Goal: Book appointment/travel/reservation

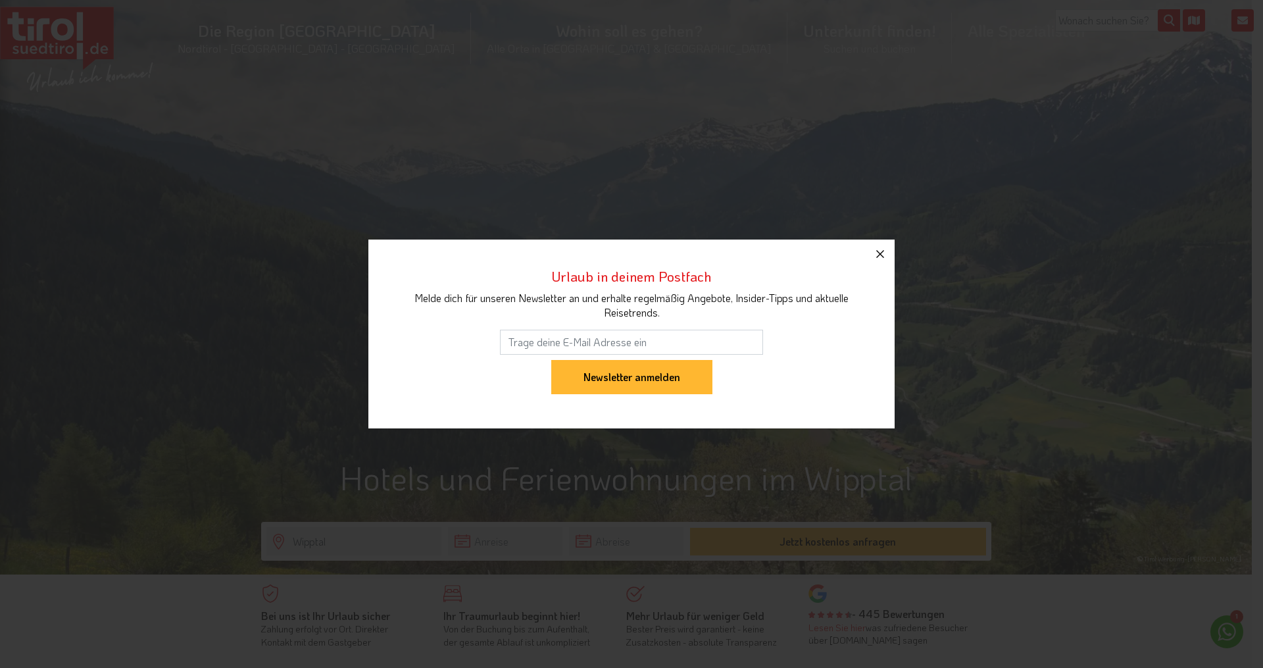
click at [881, 251] on icon "button" at bounding box center [880, 254] width 16 height 16
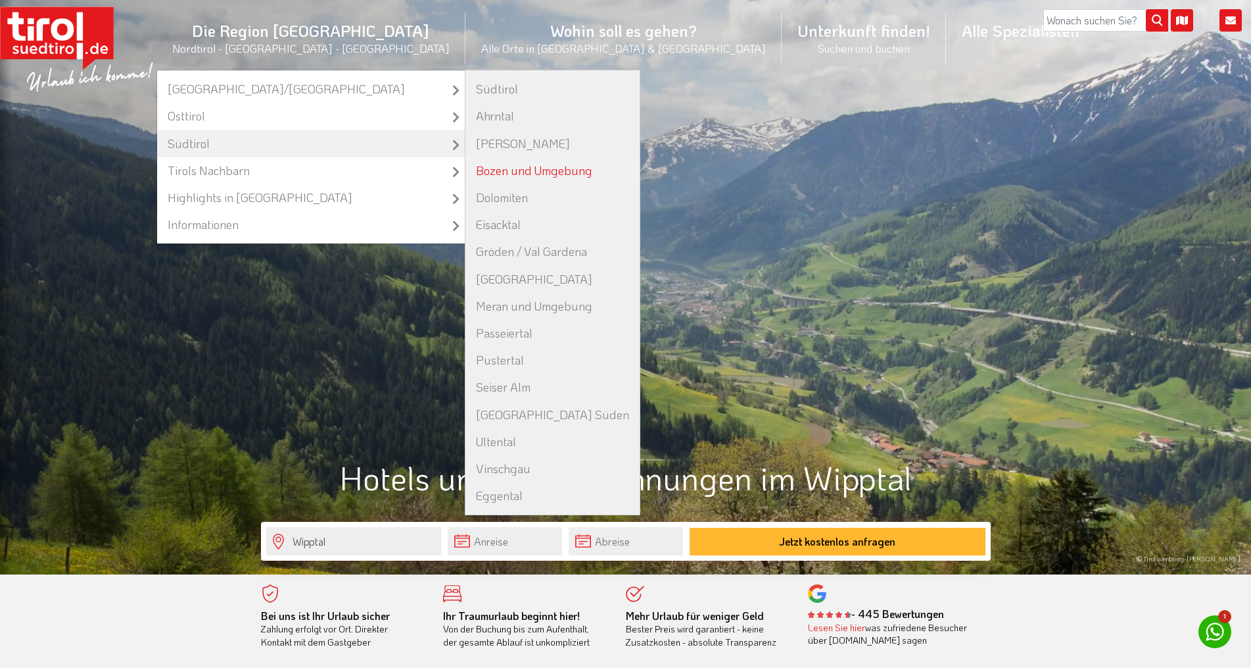
click at [570, 172] on link "Bozen und Umgebung" at bounding box center [553, 170] width 174 height 27
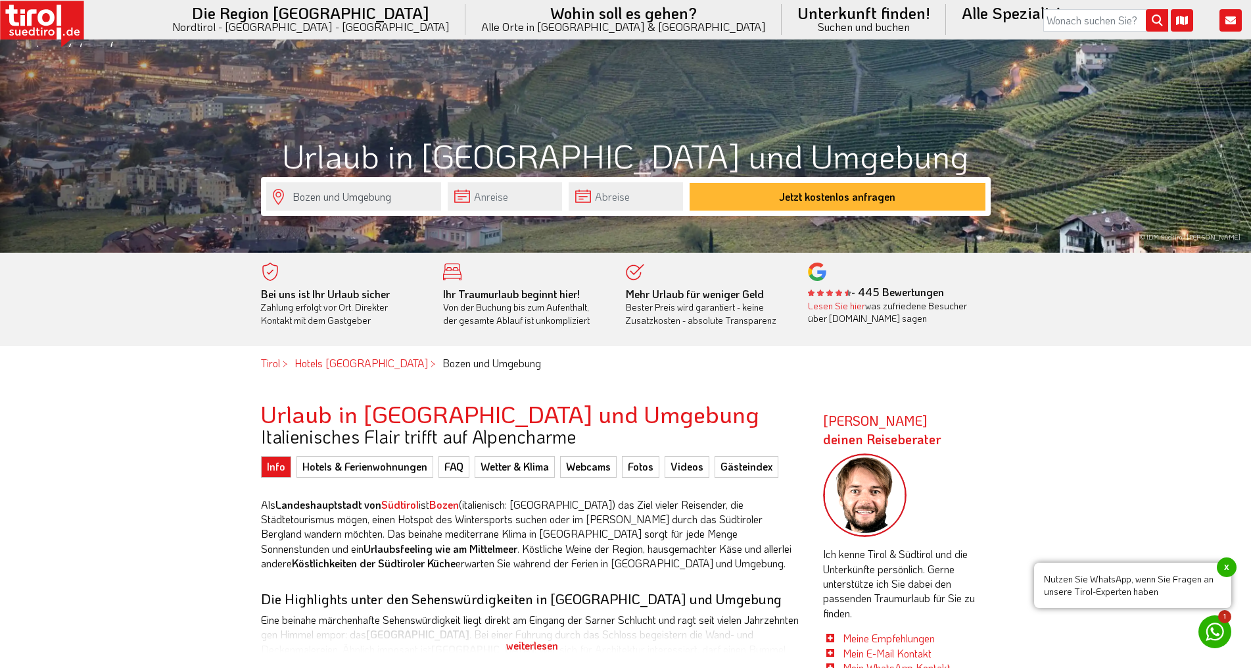
scroll to position [329, 0]
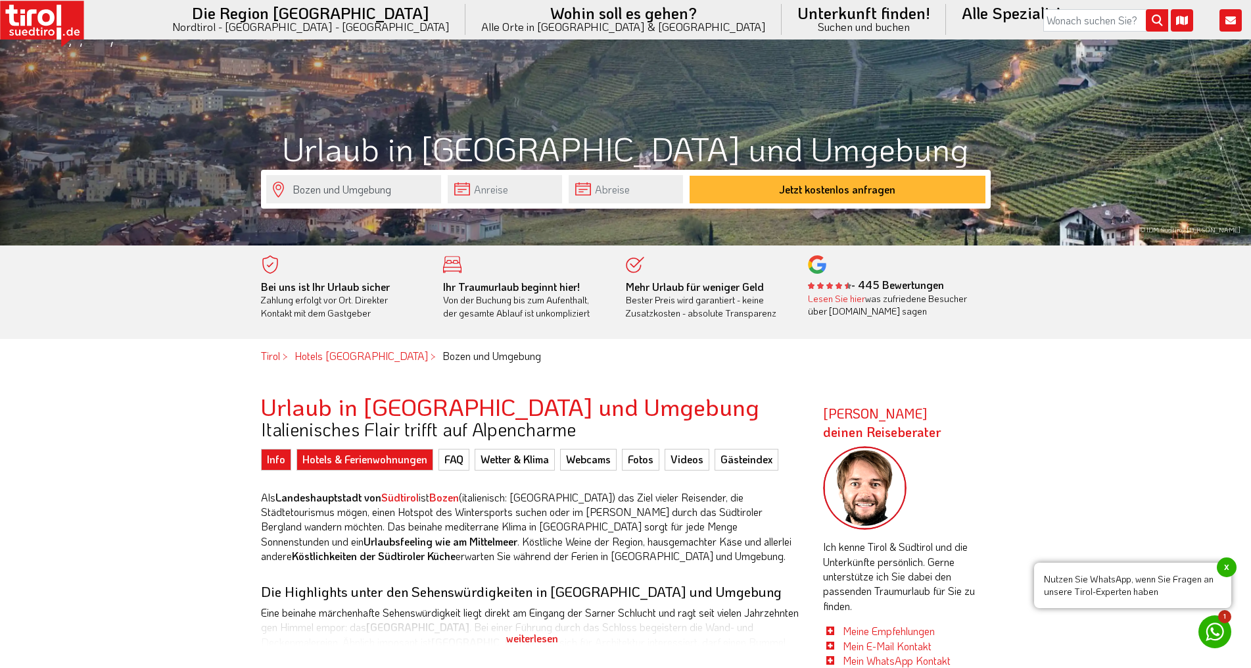
click at [395, 460] on link "Hotels & Ferienwohnungen" at bounding box center [365, 459] width 137 height 21
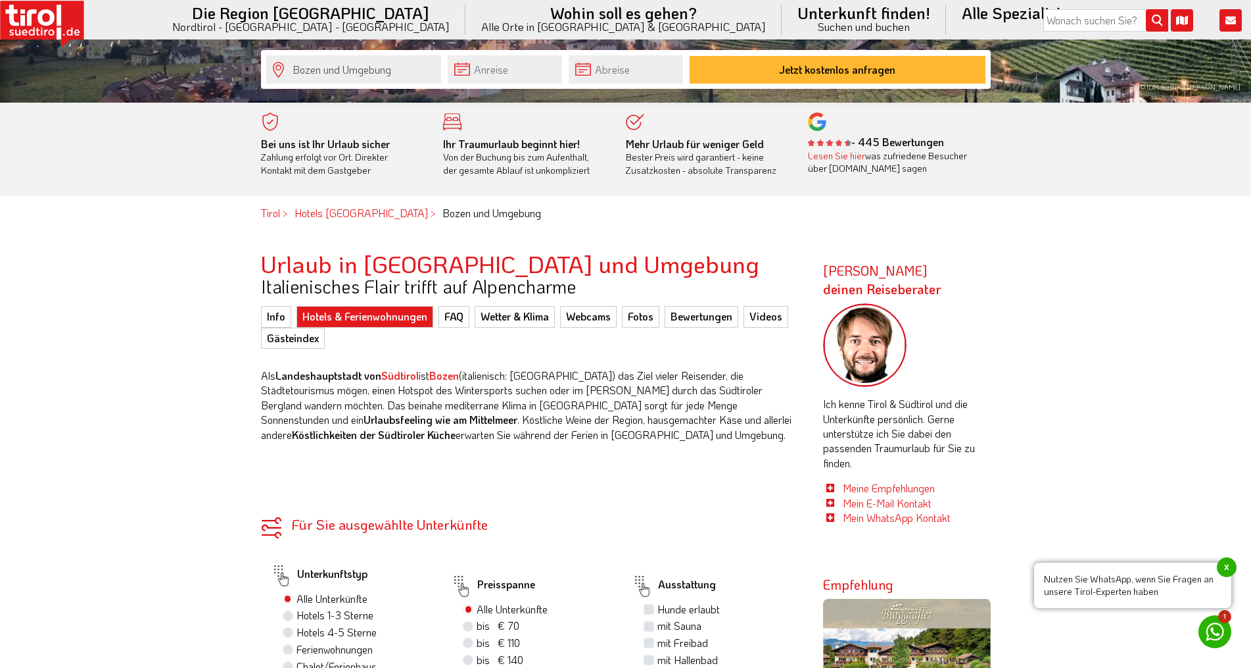
scroll to position [658, 0]
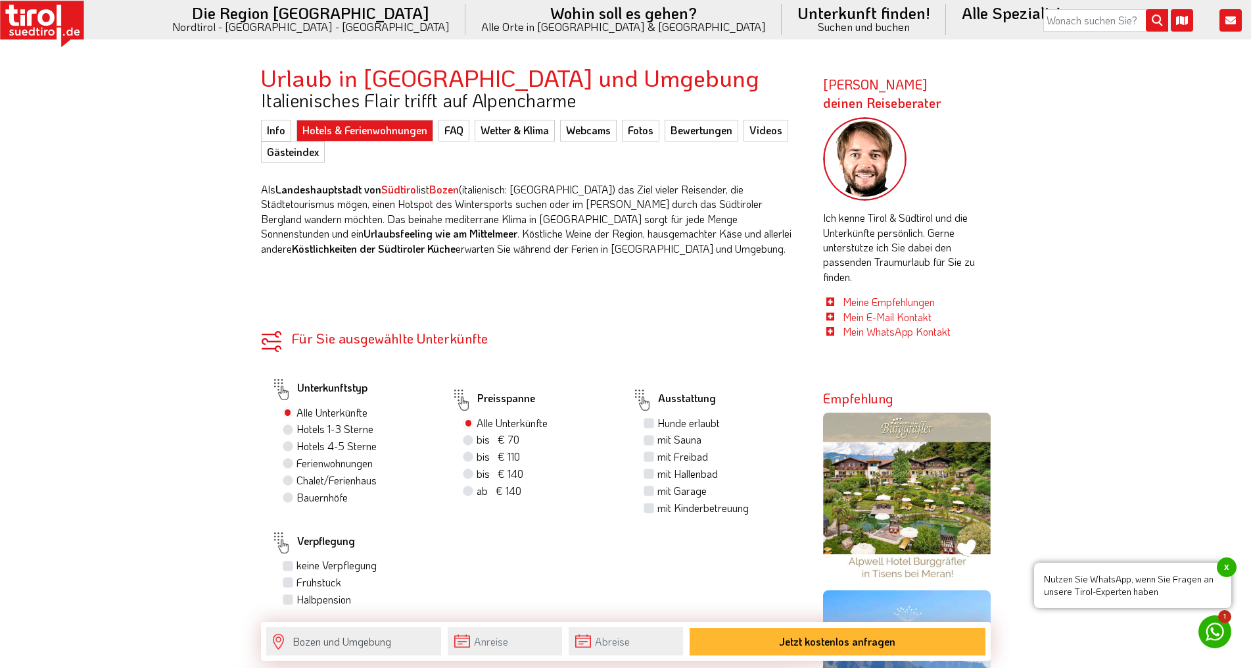
click at [351, 466] on label "Ferienwohnungen" at bounding box center [335, 463] width 76 height 14
click at [294, 466] on input "Ferienwohnungen" at bounding box center [289, 462] width 9 height 9
radio input "true"
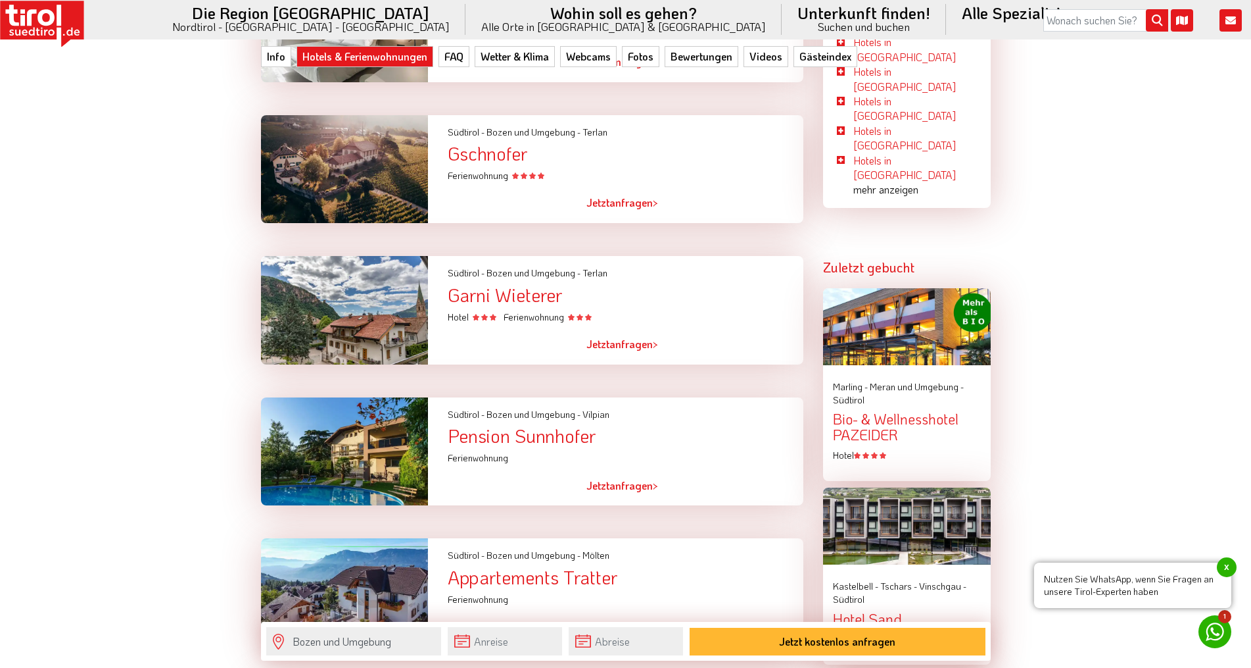
scroll to position [1710, 0]
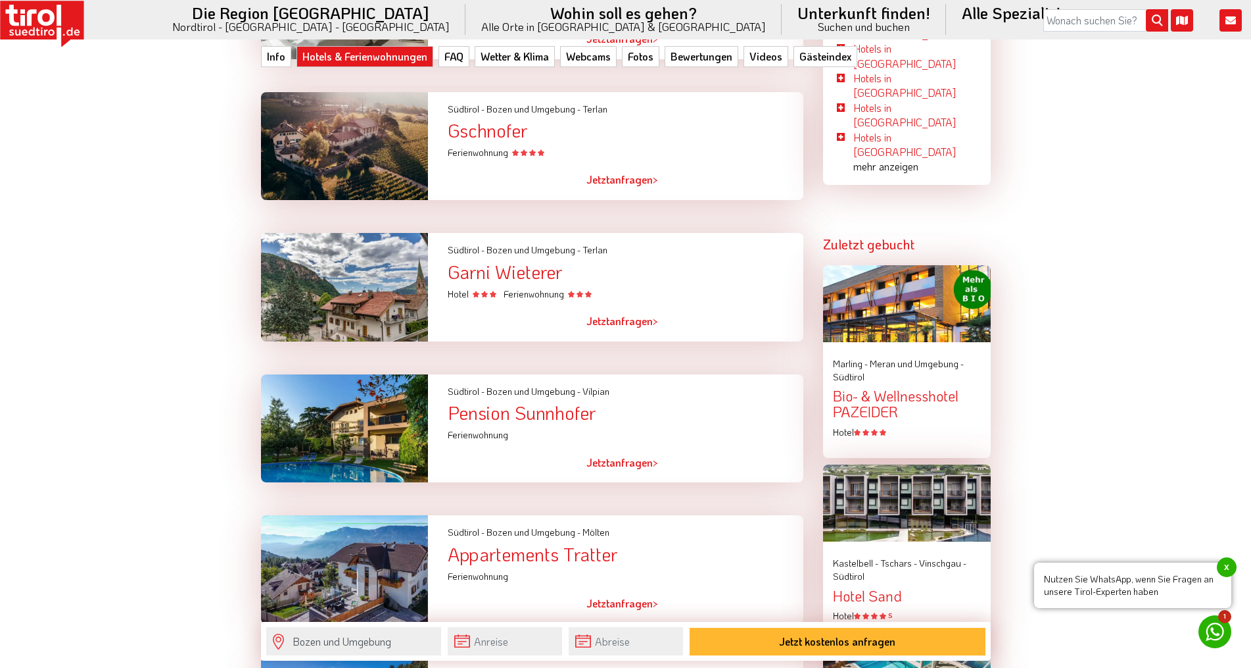
click at [379, 439] on div at bounding box center [344, 428] width 187 height 109
click at [334, 418] on div at bounding box center [344, 428] width 187 height 109
click at [513, 410] on div "Pension Sunnhofer" at bounding box center [625, 412] width 355 height 20
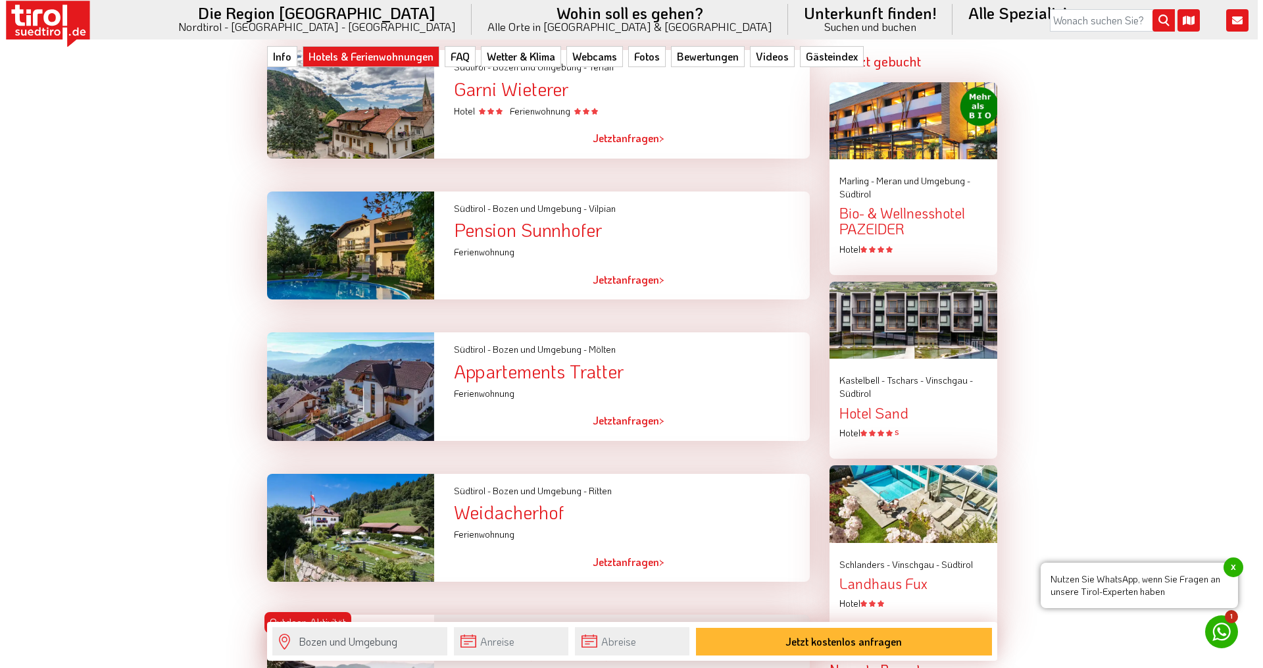
scroll to position [1907, 0]
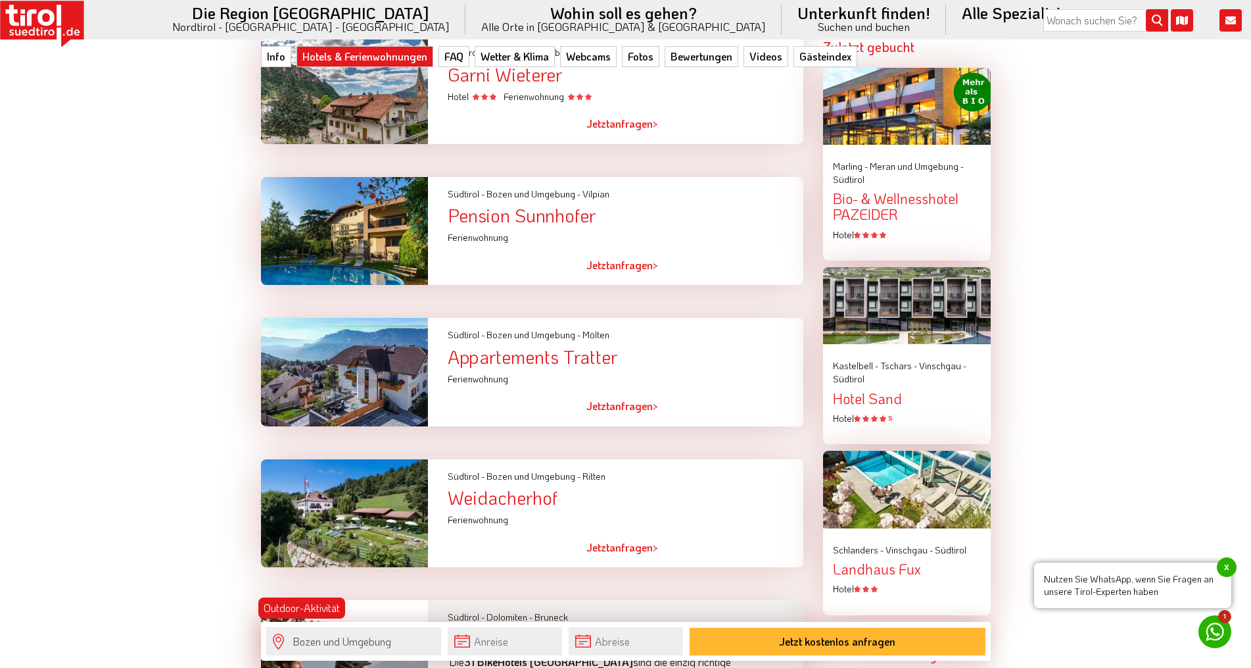
click at [473, 357] on div "Appartements Tratter" at bounding box center [625, 357] width 355 height 20
click at [608, 405] on span "Jetzt" at bounding box center [598, 406] width 23 height 14
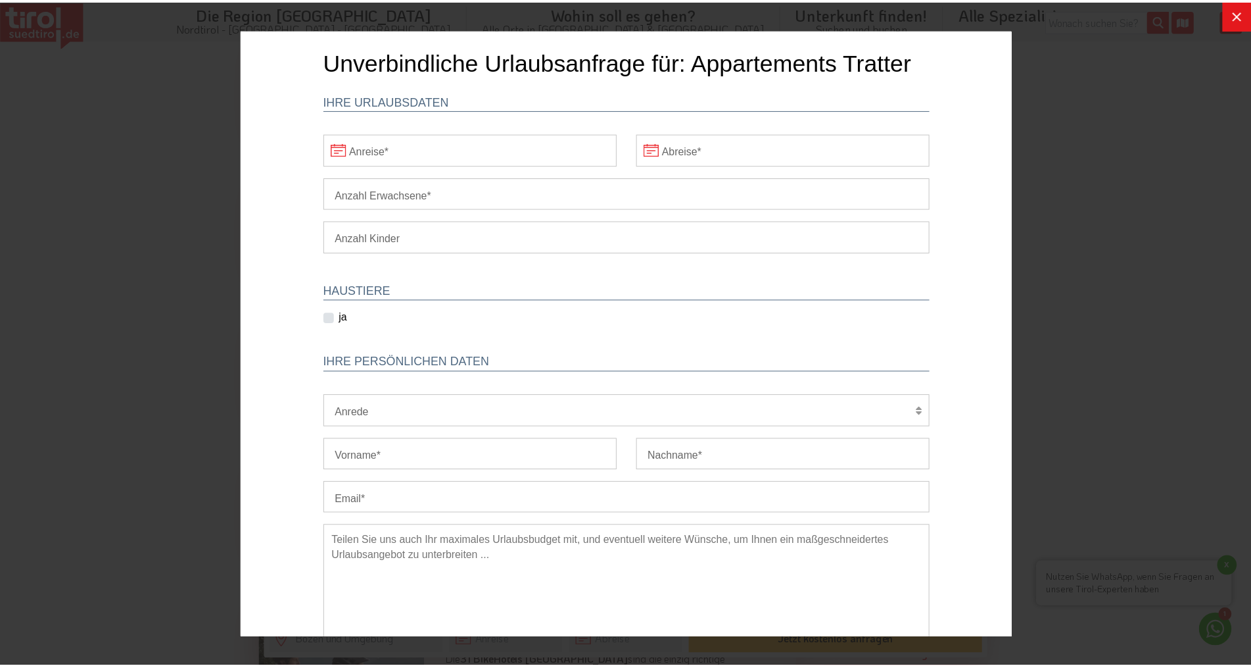
scroll to position [0, 0]
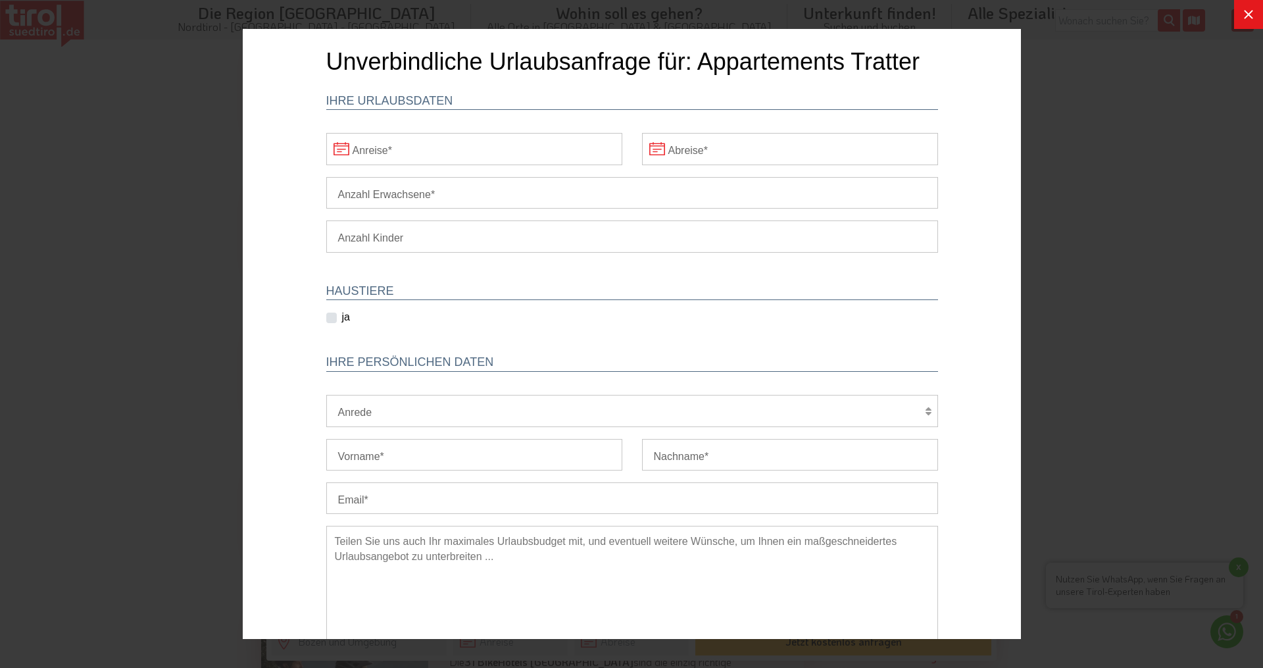
click at [1246, 12] on icon at bounding box center [1248, 14] width 9 height 9
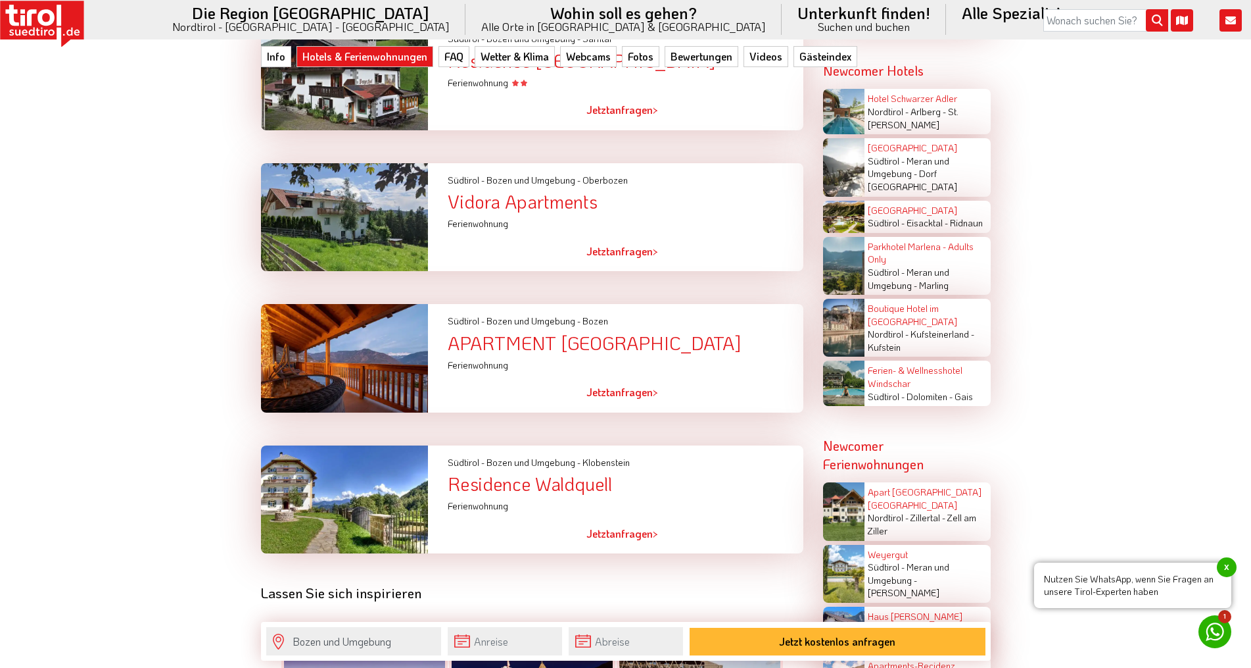
scroll to position [2894, 0]
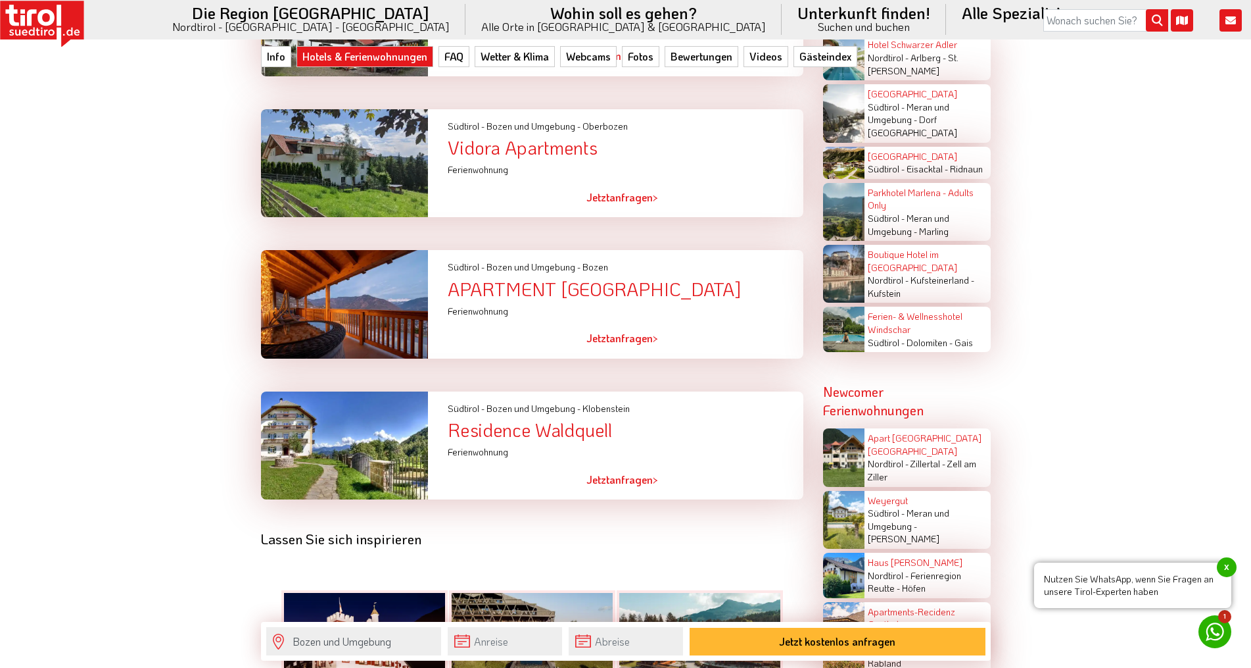
click at [472, 279] on div "APARTMENT [GEOGRAPHIC_DATA]" at bounding box center [625, 289] width 355 height 20
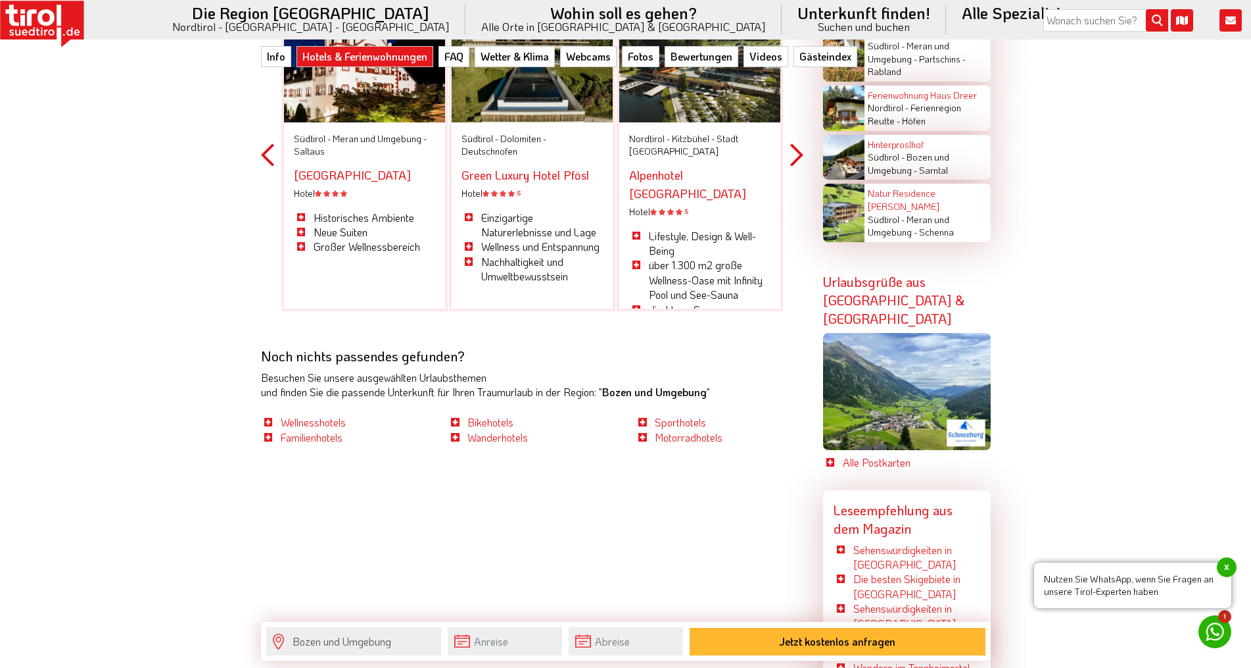
scroll to position [3420, 0]
